Goal: Information Seeking & Learning: Learn about a topic

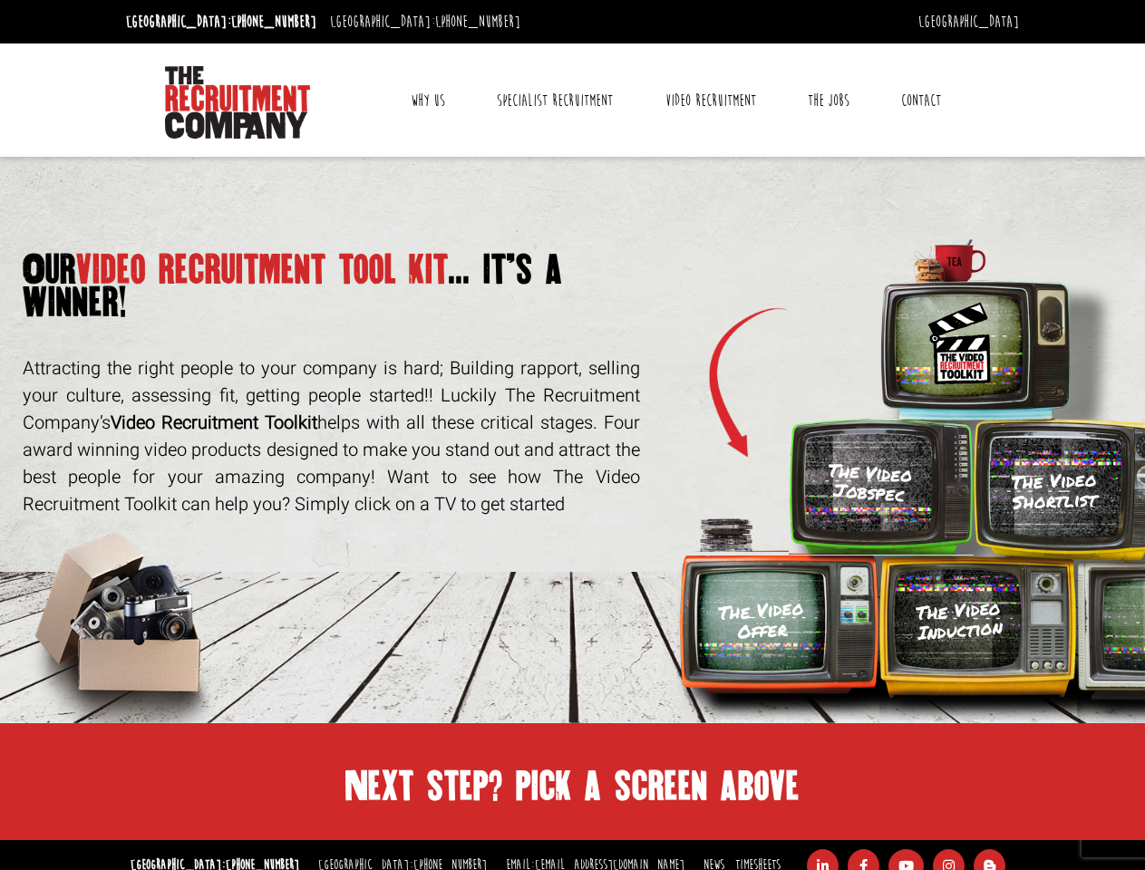
click at [429, 101] on link "Why Us" at bounding box center [428, 100] width 62 height 45
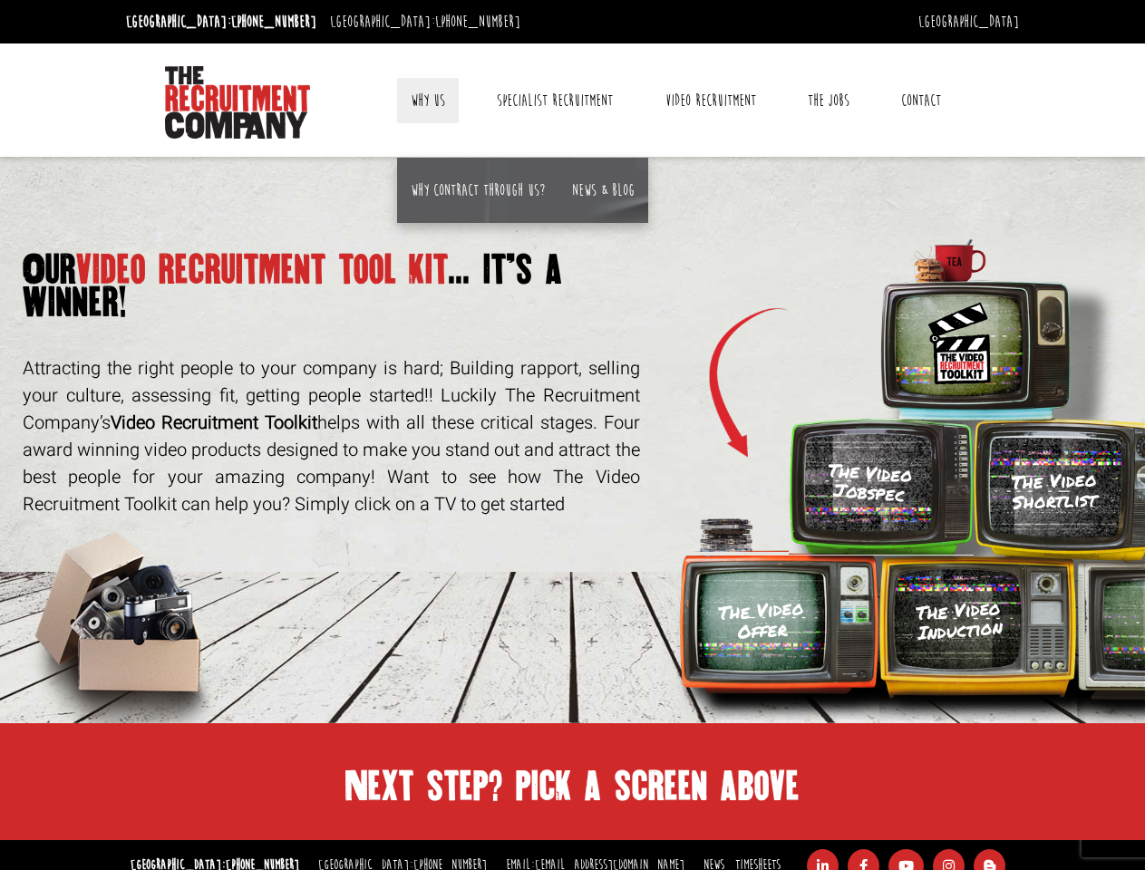
click at [920, 101] on link "Contact" at bounding box center [921, 100] width 67 height 45
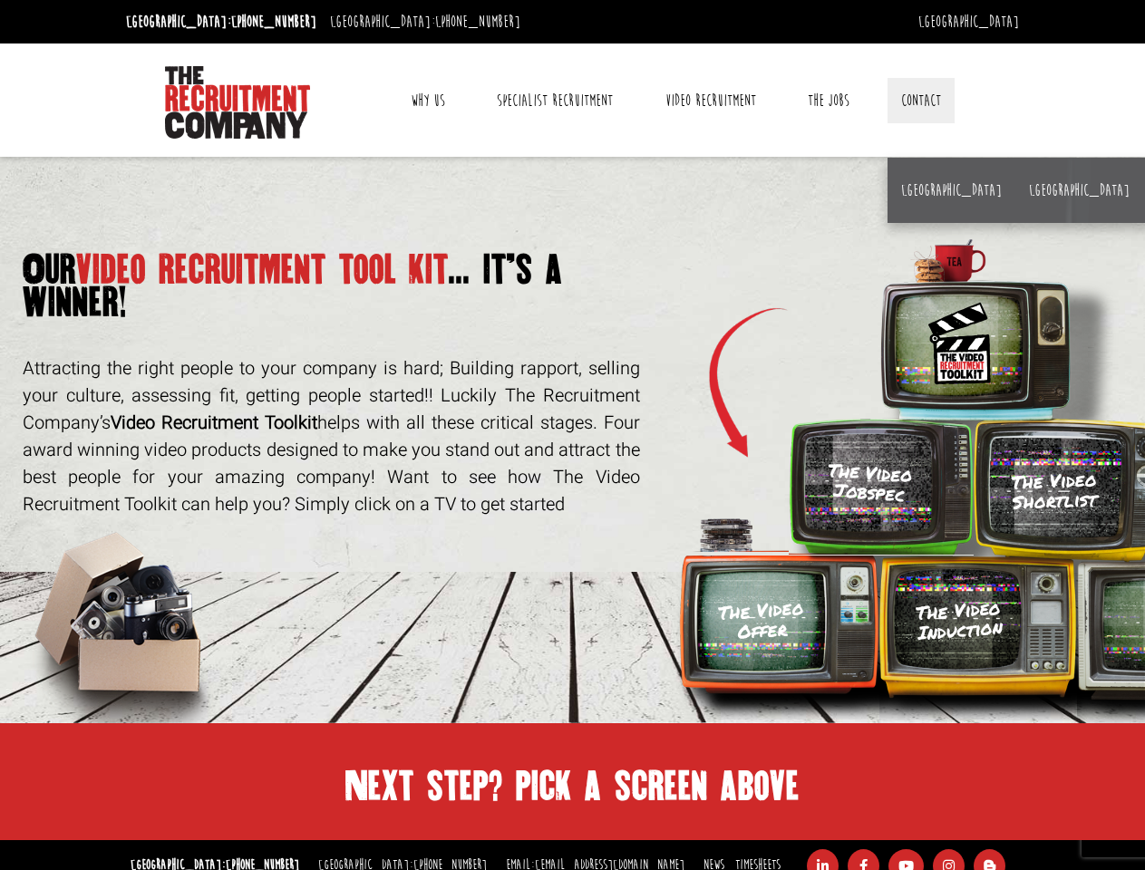
click at [967, 327] on img at bounding box center [960, 343] width 72 height 91
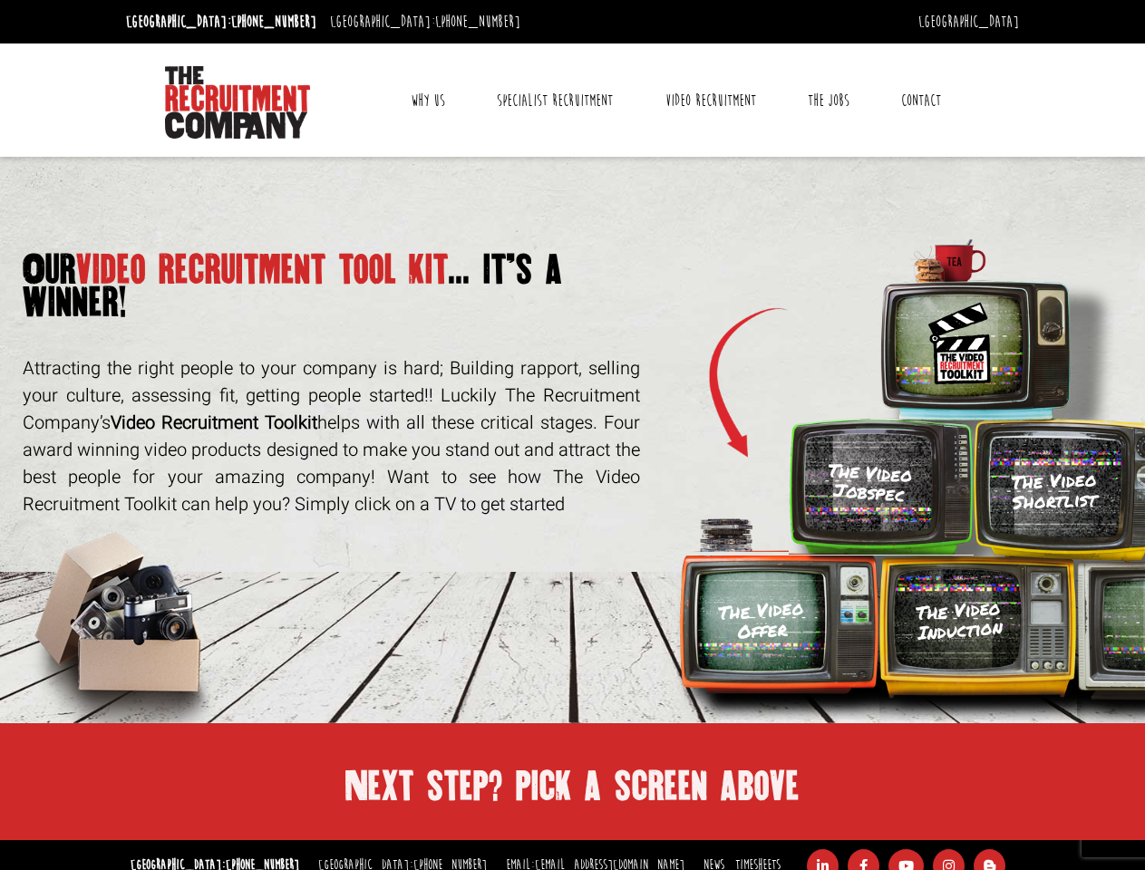
click at [881, 486] on h3 "The Video Jobspec" at bounding box center [870, 482] width 88 height 46
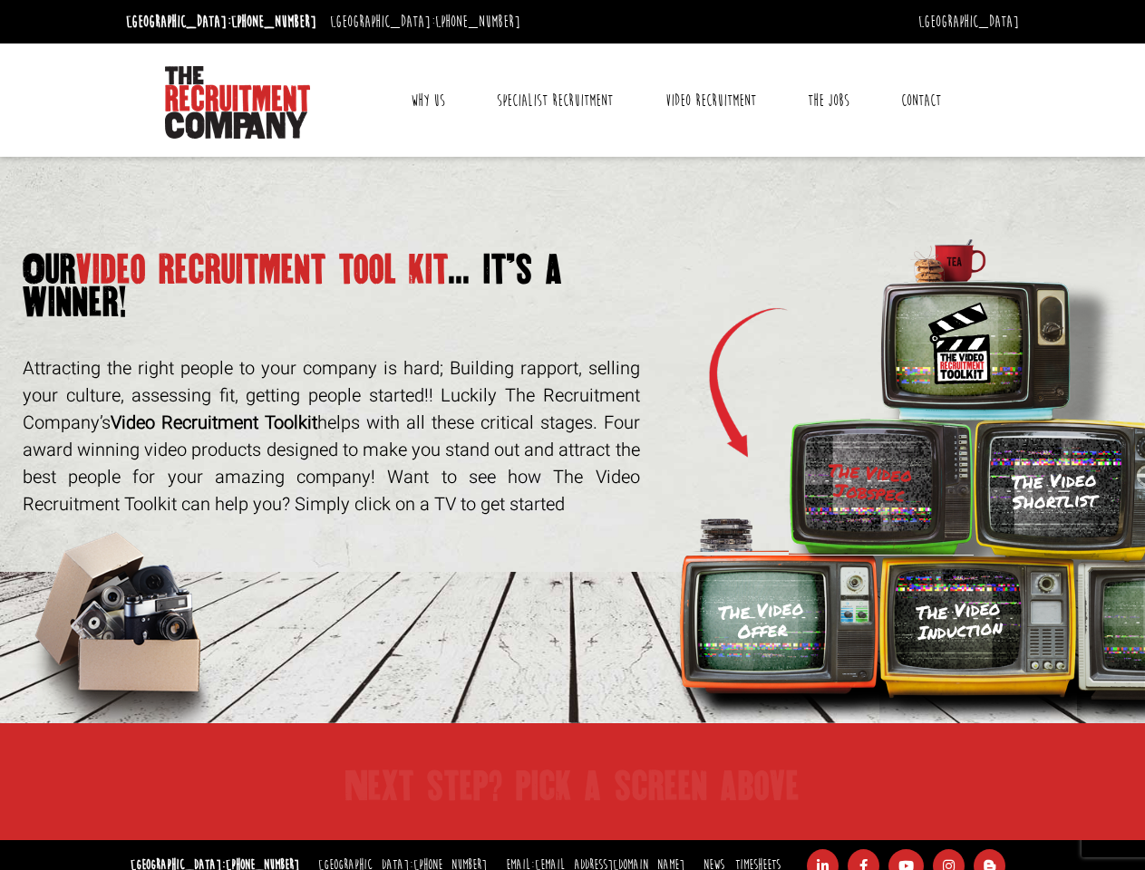
click at [1059, 486] on h3 "The Video Shortlist" at bounding box center [1053, 490] width 135 height 45
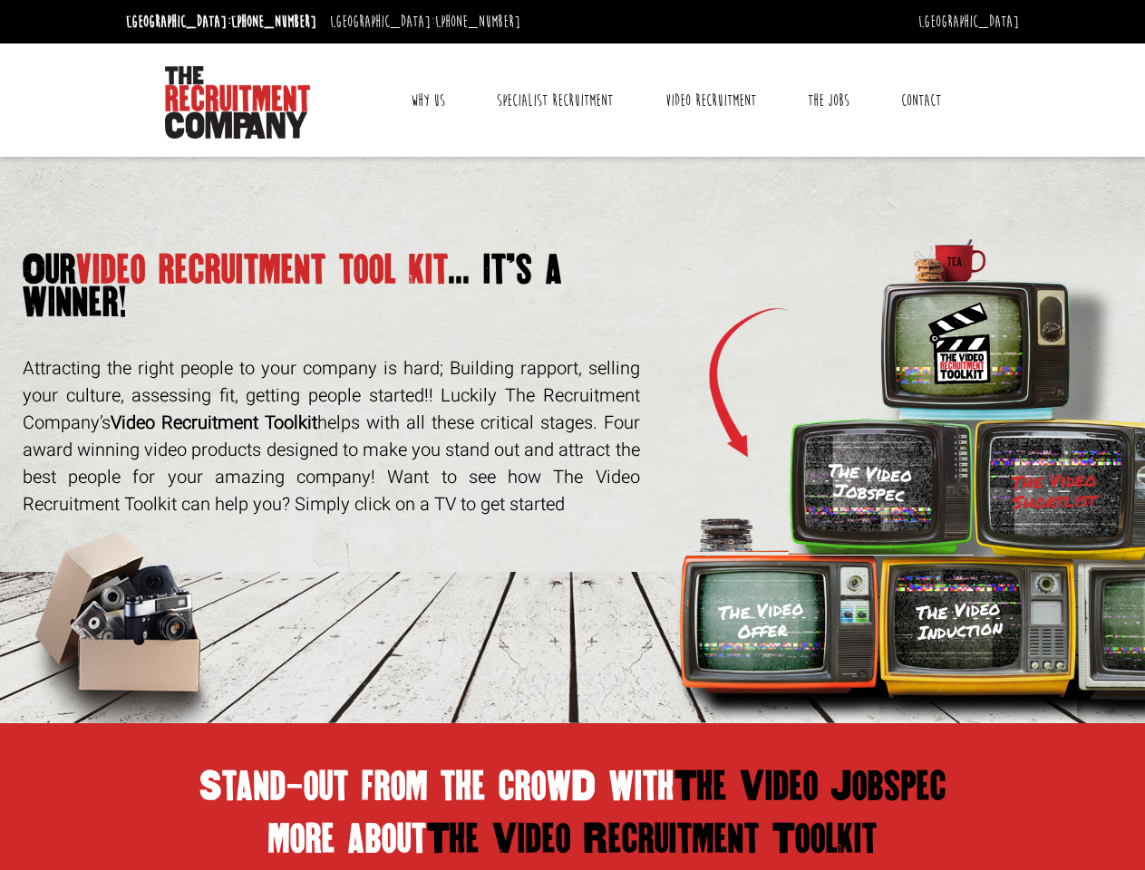
scroll to position [771, 0]
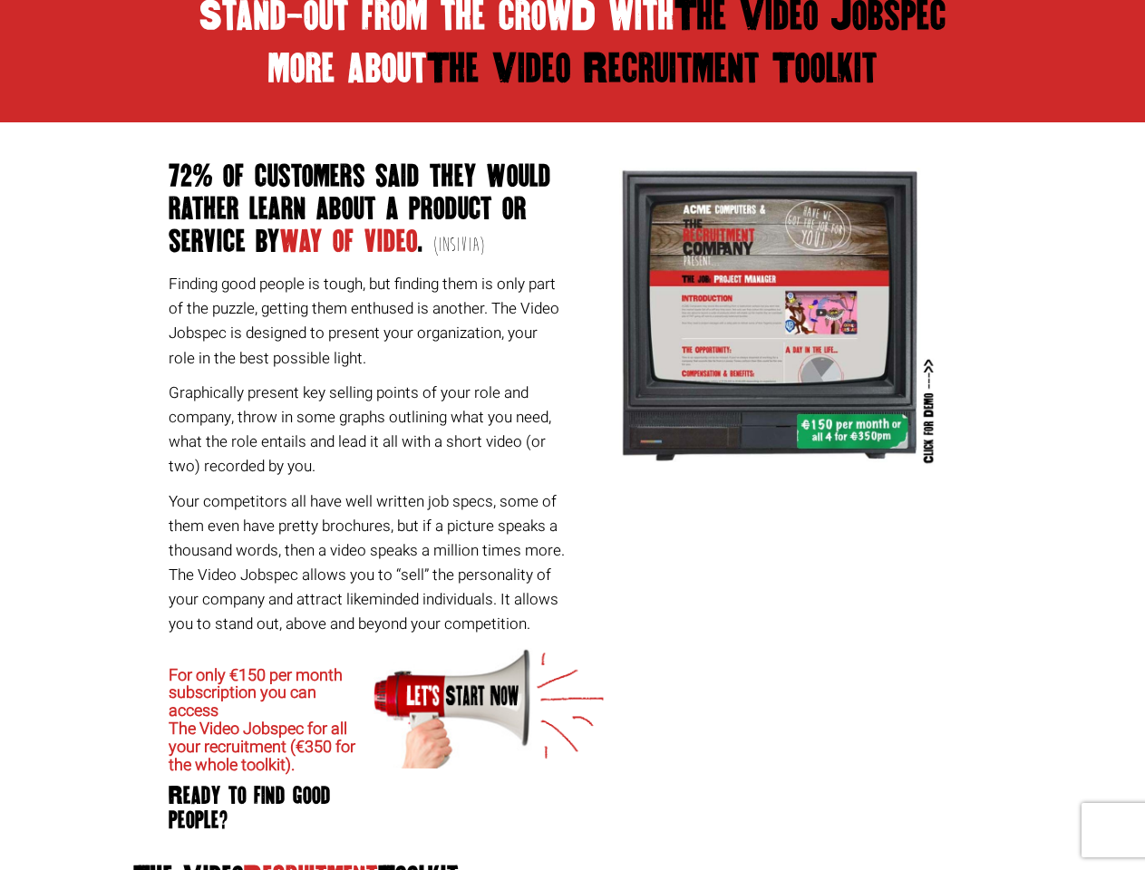
click at [978, 639] on div "72% of customers said they would rather learn about a product or service by way…" at bounding box center [572, 482] width 893 height 720
